Goal: Check status: Check status

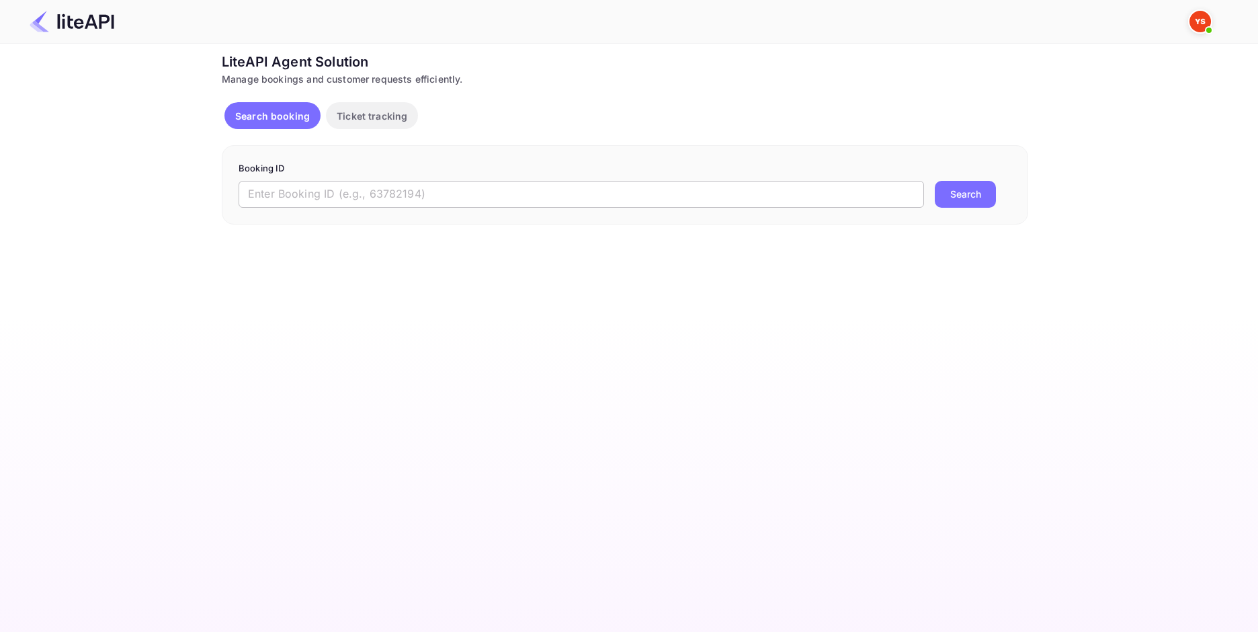
click at [513, 185] on input "text" at bounding box center [582, 194] width 686 height 27
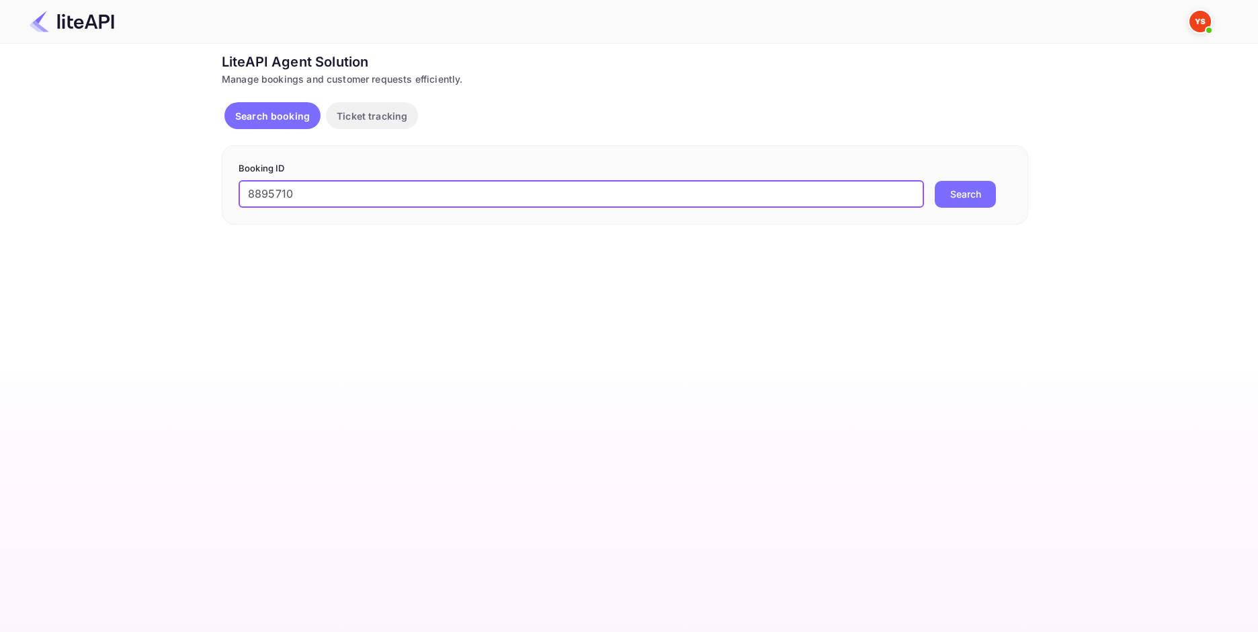
click at [919, 192] on input "8895710" at bounding box center [582, 194] width 686 height 27
type input "8895710"
click at [943, 195] on button "Search" at bounding box center [965, 194] width 61 height 27
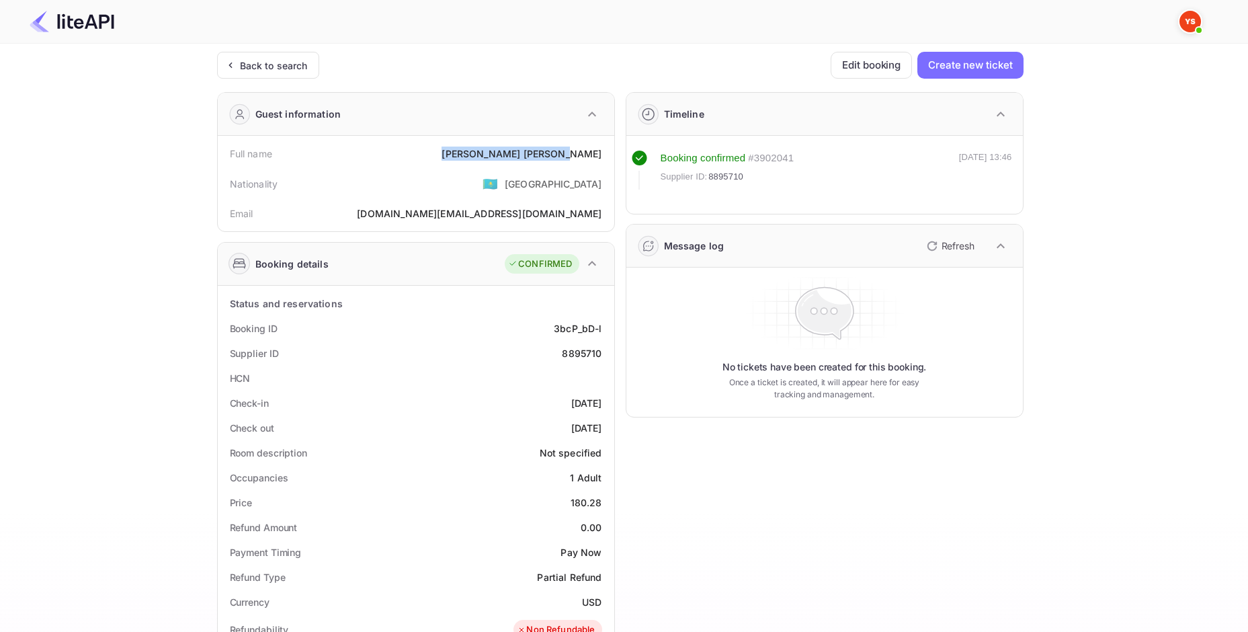
drag, startPoint x: 521, startPoint y: 155, endPoint x: 604, endPoint y: 159, distance: 83.4
click at [604, 159] on div "Full name [PERSON_NAME]" at bounding box center [416, 153] width 386 height 25
copy div "[PERSON_NAME]"
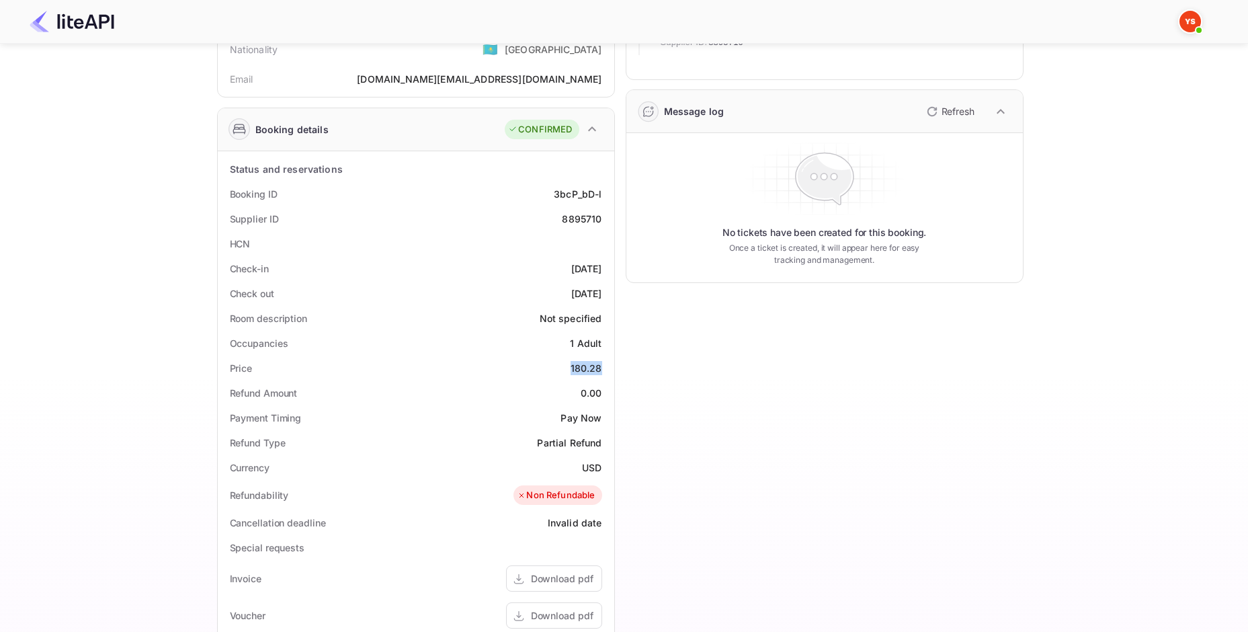
drag, startPoint x: 578, startPoint y: 369, endPoint x: 601, endPoint y: 369, distance: 22.9
click at [601, 369] on div "Price 180.28" at bounding box center [416, 368] width 386 height 25
copy div "180.28"
drag, startPoint x: 594, startPoint y: 464, endPoint x: 606, endPoint y: 463, distance: 11.5
click at [606, 464] on div "Currency USD" at bounding box center [416, 467] width 386 height 25
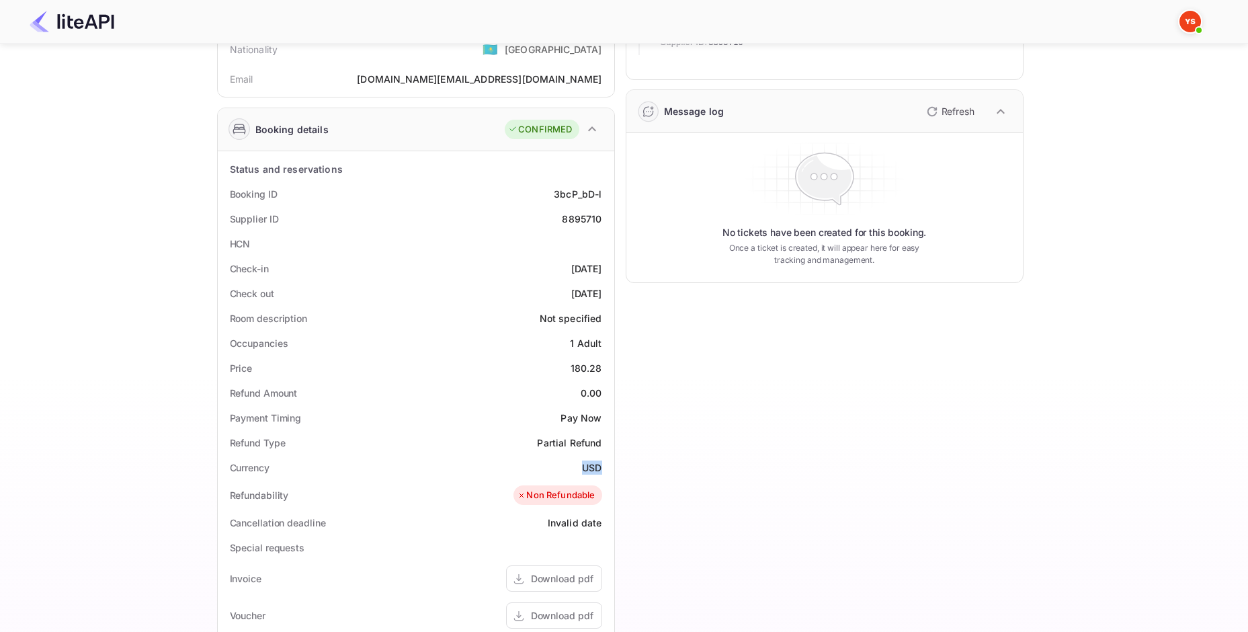
copy div "USD"
